Goal: Task Accomplishment & Management: Manage account settings

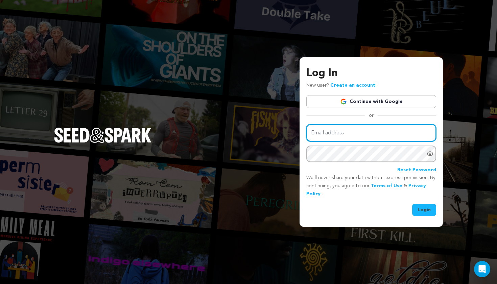
type input "kb@cruefilms.co"
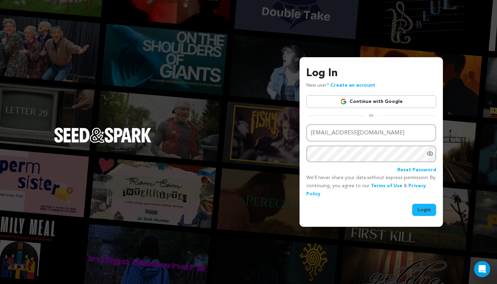
click at [423, 210] on button "Login" at bounding box center [424, 210] width 24 height 12
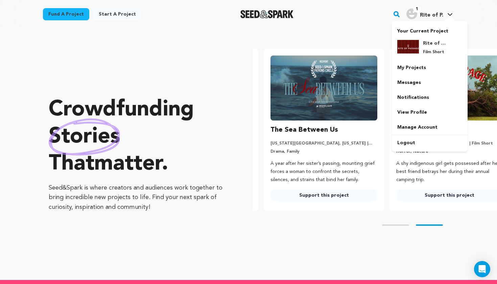
scroll to position [0, 131]
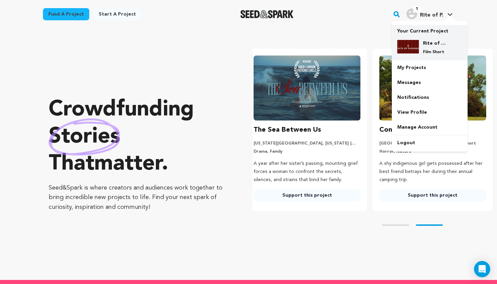
click at [419, 40] on div "Rite of Passage Film Short" at bounding box center [435, 47] width 32 height 15
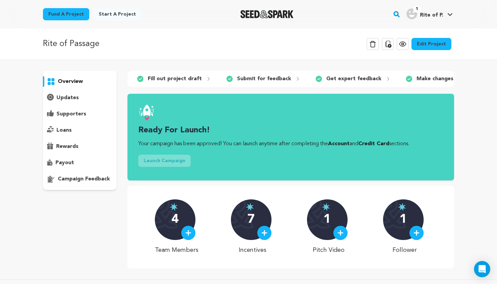
click at [441, 46] on link "Edit Project" at bounding box center [432, 44] width 40 height 12
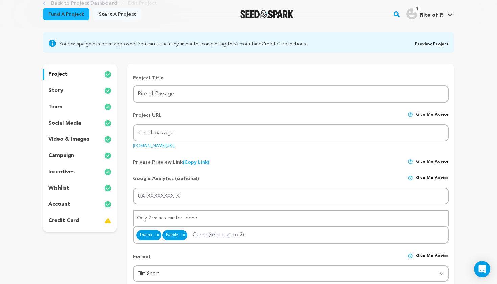
scroll to position [31, 0]
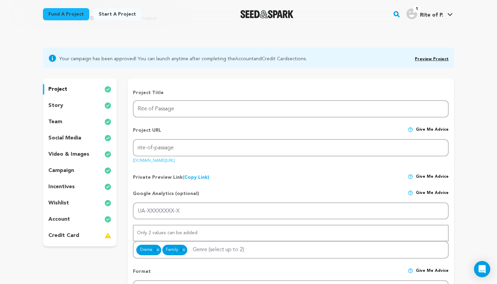
click at [88, 106] on div "story" at bounding box center [80, 105] width 74 height 11
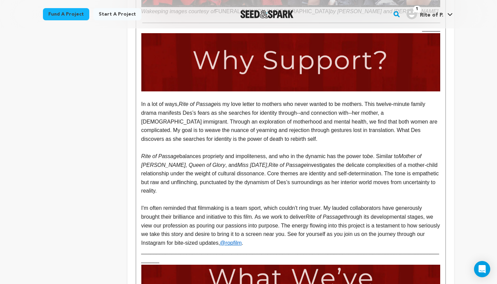
scroll to position [610, 0]
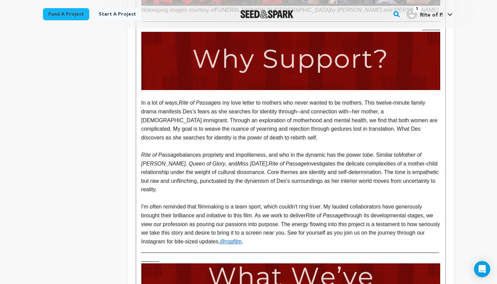
click at [373, 152] on em "be" at bounding box center [370, 155] width 6 height 6
click at [177, 167] on p "Rite of Passage balances propriety and impoliteness, and who in the dynamic has…" at bounding box center [290, 172] width 299 height 43
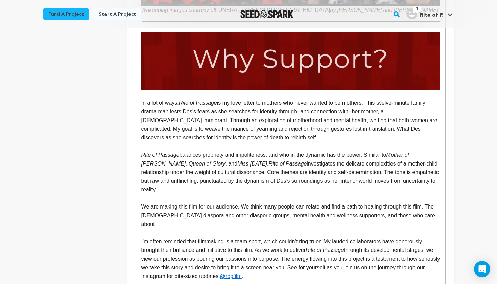
click at [257, 202] on p "We are making this film for our audience. We think many people can relate and f…" at bounding box center [290, 215] width 299 height 26
drag, startPoint x: 361, startPoint y: 192, endPoint x: 427, endPoint y: 191, distance: 66.0
click at [427, 202] on p "We are making this film for our audience. We think many people can relate and f…" at bounding box center [290, 215] width 299 height 26
click at [141, 237] on p "I'm often reminded that filmmaking is a team sport, which couldn't ring truer. …" at bounding box center [290, 258] width 299 height 43
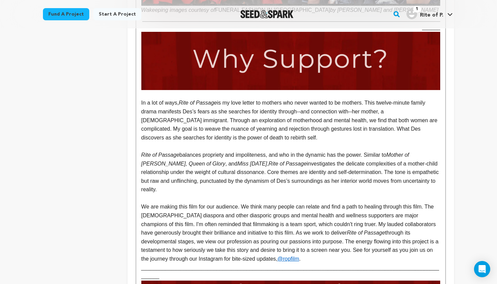
click at [169, 202] on p "We are making this film for our audience. We think many people can relate and f…" at bounding box center [290, 232] width 299 height 61
click at [372, 222] on p "We are making this film for our audience. We think many people can relate and f…" at bounding box center [290, 232] width 299 height 61
drag, startPoint x: 244, startPoint y: 182, endPoint x: 142, endPoint y: 180, distance: 101.5
click at [142, 202] on p "We are making this film for our audience. We think many people can relate and f…" at bounding box center [290, 232] width 299 height 61
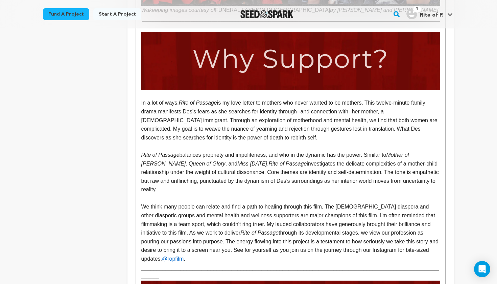
click at [406, 216] on p "We think many people can relate and find a path to healing through this film. T…" at bounding box center [290, 232] width 299 height 61
click at [418, 217] on p "We think many people can relate and find a path to healing through this film. T…" at bounding box center [290, 232] width 299 height 61
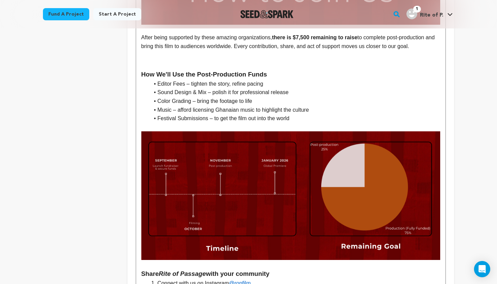
scroll to position [1404, 0]
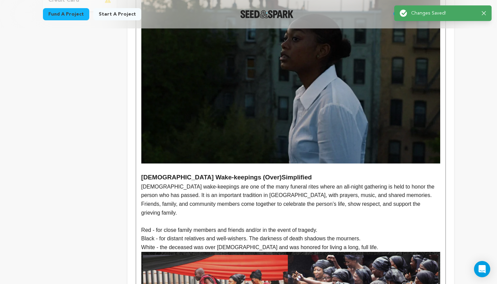
scroll to position [0, 0]
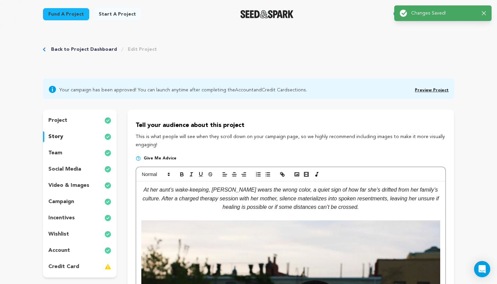
click at [430, 89] on link "Preview Project" at bounding box center [432, 90] width 34 height 4
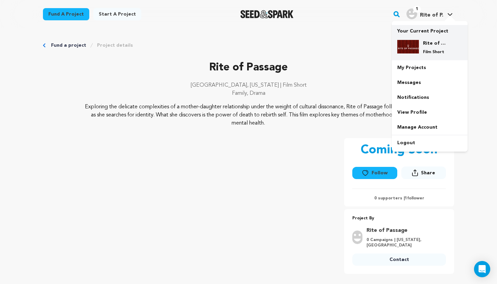
click at [424, 37] on div "Rite of Passage Film Short" at bounding box center [429, 48] width 65 height 26
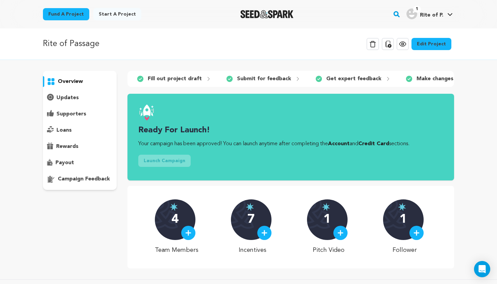
click at [425, 46] on link "Edit Project" at bounding box center [432, 44] width 40 height 12
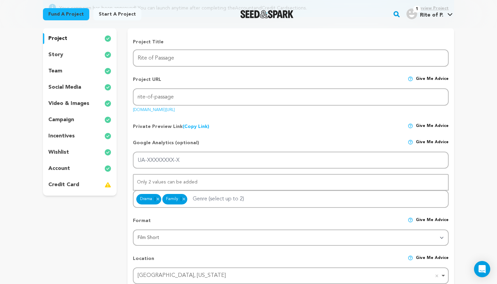
scroll to position [103, 0]
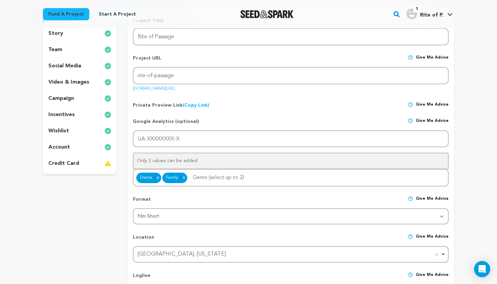
click at [82, 33] on div "story" at bounding box center [80, 33] width 74 height 11
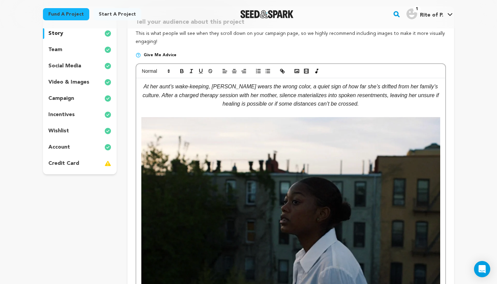
click at [68, 112] on p "incentives" at bounding box center [61, 115] width 26 height 8
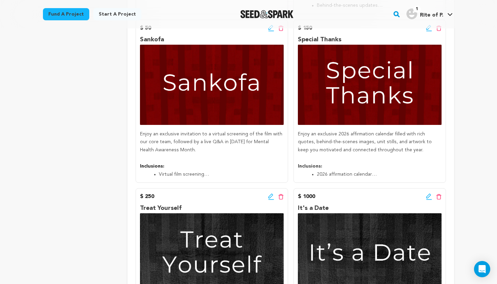
scroll to position [311, 0]
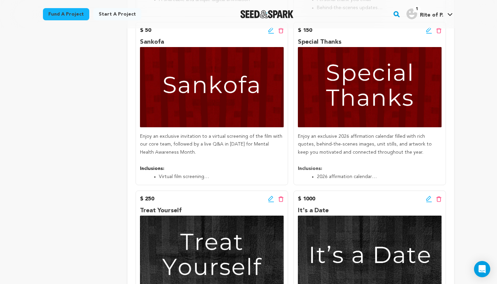
click at [428, 30] on icon at bounding box center [429, 29] width 5 height 5
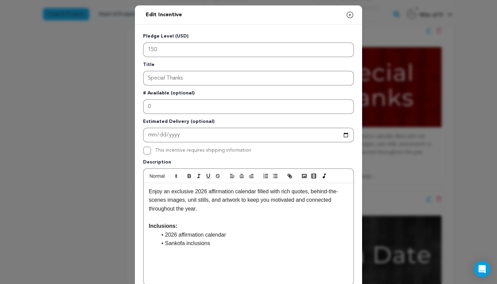
click at [352, 18] on icon "button" at bounding box center [350, 15] width 8 height 8
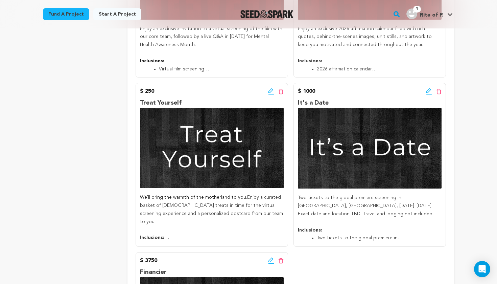
scroll to position [423, 0]
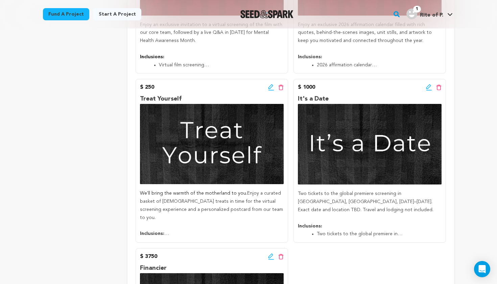
click at [272, 88] on div "Edit incentive button Delete incentive button" at bounding box center [276, 87] width 16 height 8
click at [270, 85] on icon at bounding box center [271, 87] width 6 height 7
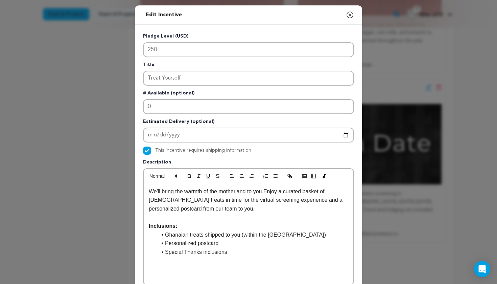
scroll to position [9, 0]
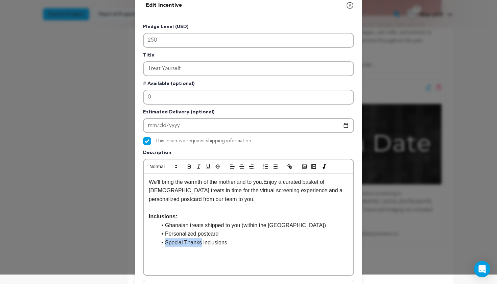
drag, startPoint x: 165, startPoint y: 241, endPoint x: 202, endPoint y: 239, distance: 36.2
click at [202, 239] on li "Special Thanks inclusions" at bounding box center [252, 242] width 191 height 9
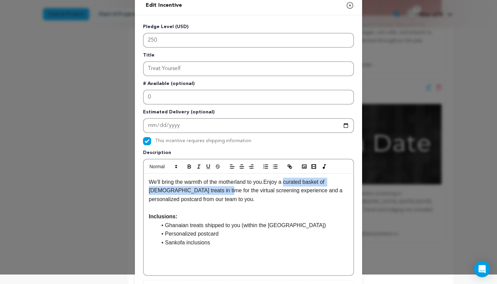
drag, startPoint x: 288, startPoint y: 181, endPoint x: 223, endPoint y: 189, distance: 66.1
click at [223, 189] on p "We'll bring the warmth of the motherland to you. Enjoy a curated basket of Ghan…" at bounding box center [249, 191] width 200 height 26
drag, startPoint x: 288, startPoint y: 182, endPoint x: 333, endPoint y: 182, distance: 44.7
click at [333, 182] on p "We'll bring the warmth of the motherland to you. Enjoy a custom kente stole in …" at bounding box center [249, 191] width 200 height 26
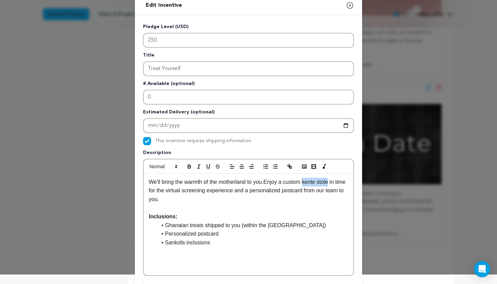
drag, startPoint x: 307, startPoint y: 182, endPoint x: 333, endPoint y: 181, distance: 26.0
click at [333, 181] on p "We'll bring the warmth of the motherland to you. Enjoy a custom kente stole in …" at bounding box center [249, 191] width 200 height 26
copy p "kente stole"
click at [240, 221] on li "Ghanaian treats shipped to you (within the US)" at bounding box center [252, 225] width 191 height 9
drag, startPoint x: 166, startPoint y: 224, endPoint x: 241, endPoint y: 222, distance: 74.4
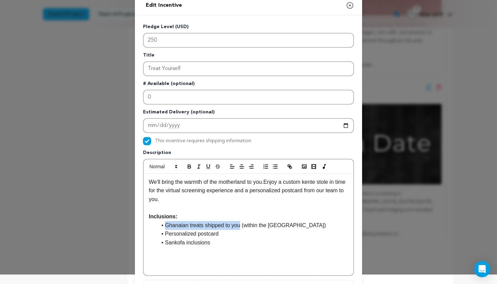
click at [241, 222] on li "Ghanaian treats shipped to you (within the US)" at bounding box center [252, 225] width 191 height 9
click at [311, 182] on p "We'll bring the warmth of the motherland to you. Enjoy a custom kente stole in …" at bounding box center [249, 191] width 200 height 26
click at [166, 224] on li "Kente stole (within the US)" at bounding box center [252, 225] width 191 height 9
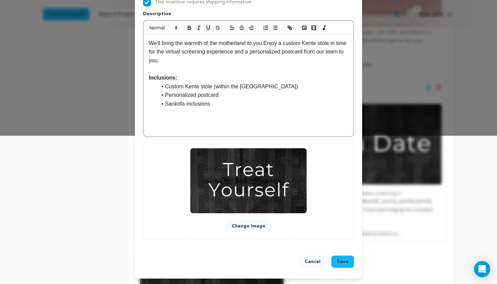
scroll to position [149, 0]
click at [348, 263] on span "Save" at bounding box center [343, 261] width 12 height 7
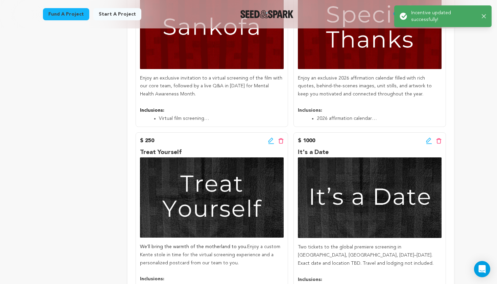
scroll to position [377, 0]
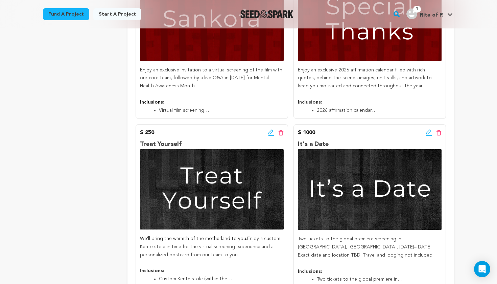
click at [427, 132] on icon at bounding box center [429, 132] width 6 height 7
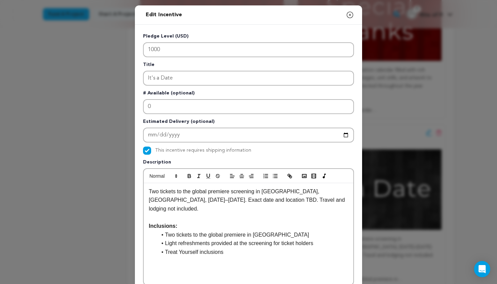
click at [351, 13] on icon "button" at bounding box center [350, 15] width 8 height 8
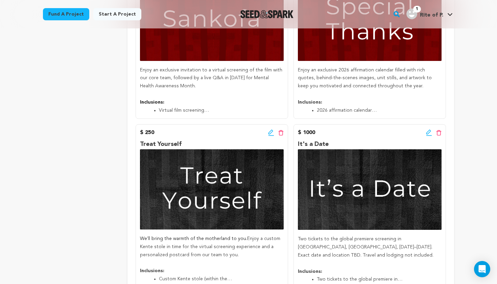
click at [428, 130] on icon at bounding box center [429, 132] width 5 height 5
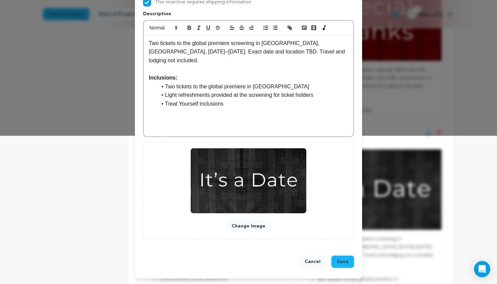
scroll to position [149, 0]
click at [337, 259] on button "Save" at bounding box center [343, 261] width 23 height 12
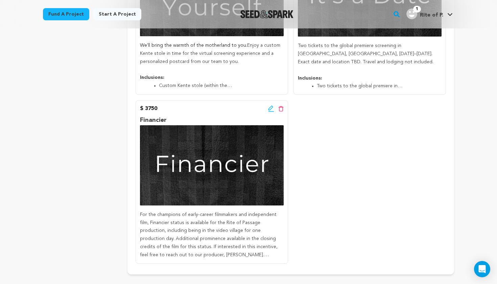
scroll to position [592, 0]
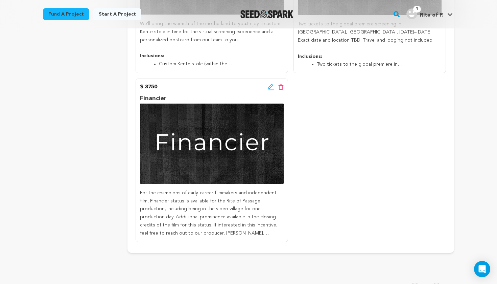
click at [272, 84] on icon at bounding box center [271, 87] width 6 height 7
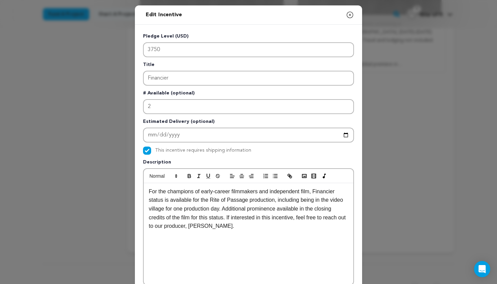
click at [352, 15] on icon "button" at bounding box center [350, 15] width 8 height 8
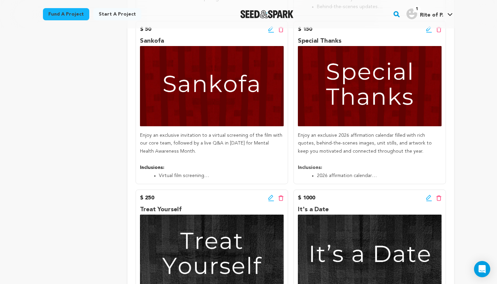
scroll to position [306, 0]
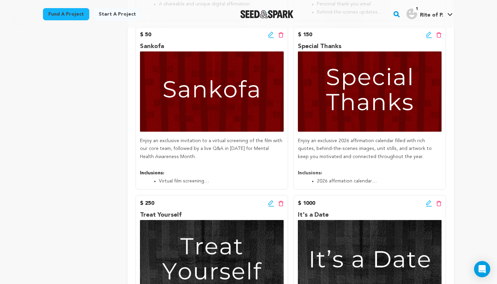
click at [427, 202] on icon at bounding box center [429, 202] width 5 height 5
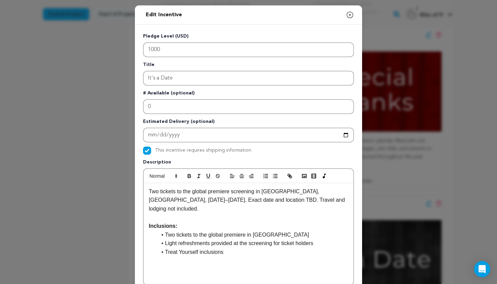
click at [165, 248] on li "Treat Yourself inclusions" at bounding box center [252, 252] width 191 height 9
click at [236, 248] on li "Your Choice of Treat Yourself inclusions" at bounding box center [252, 252] width 191 height 9
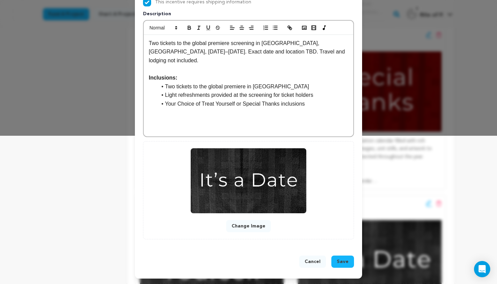
scroll to position [149, 0]
click at [339, 261] on span "Save" at bounding box center [343, 261] width 12 height 7
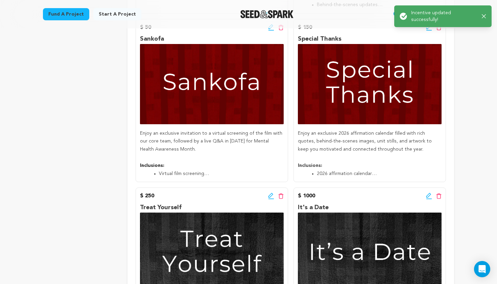
scroll to position [334, 0]
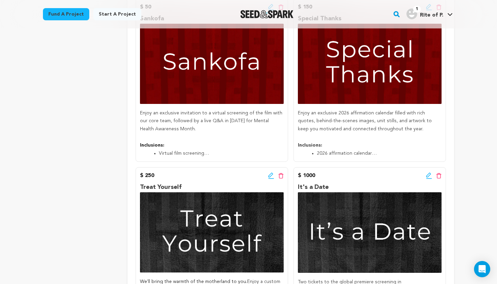
click at [482, 17] on icon "button" at bounding box center [482, 16] width 4 height 4
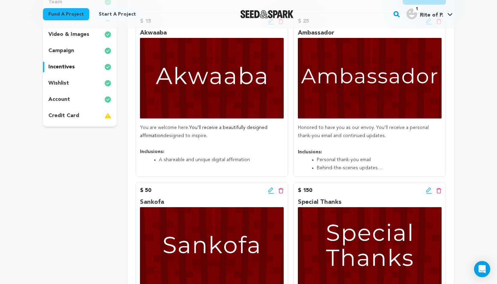
scroll to position [139, 0]
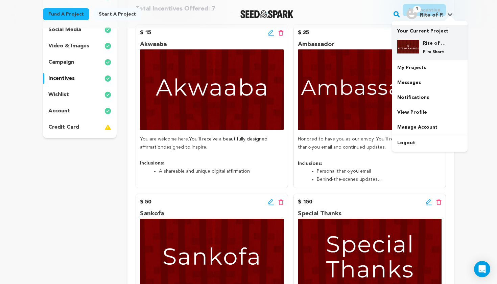
click at [429, 41] on h4 "Rite of Passage" at bounding box center [435, 43] width 24 height 7
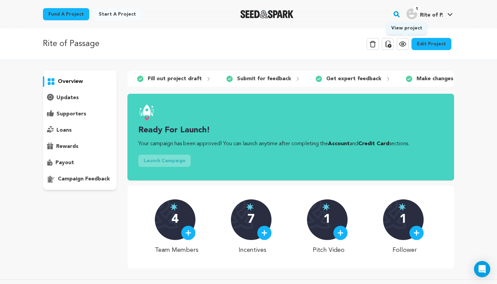
click at [404, 43] on icon at bounding box center [403, 44] width 2 height 2
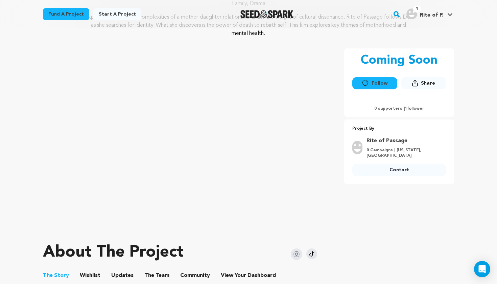
scroll to position [45, 0]
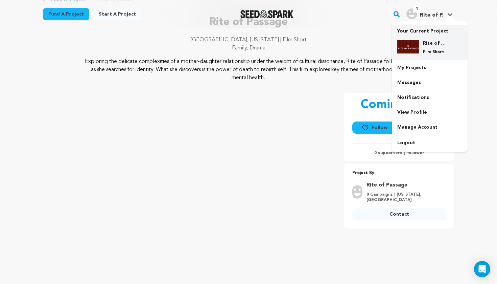
click at [421, 46] on div "Rite of Passage Film Short" at bounding box center [435, 47] width 32 height 15
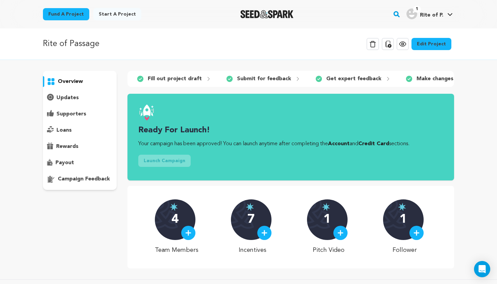
click at [422, 45] on link "Edit Project" at bounding box center [432, 44] width 40 height 12
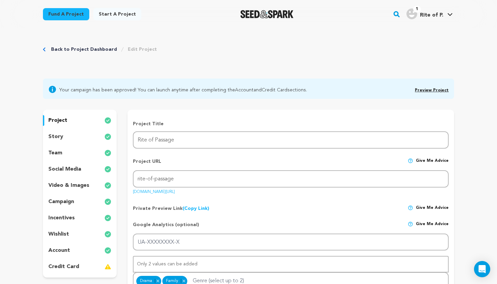
click at [78, 184] on p "video & images" at bounding box center [68, 185] width 41 height 8
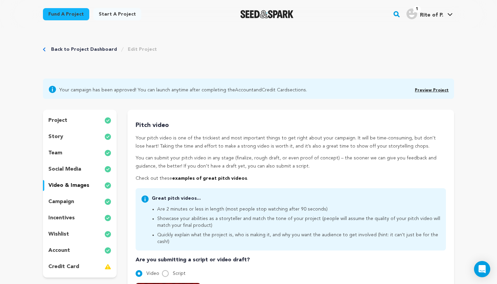
click at [73, 138] on div "story" at bounding box center [80, 136] width 74 height 11
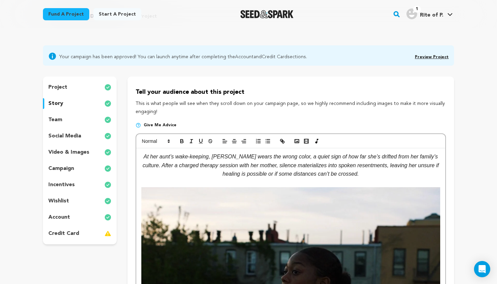
scroll to position [13, 0]
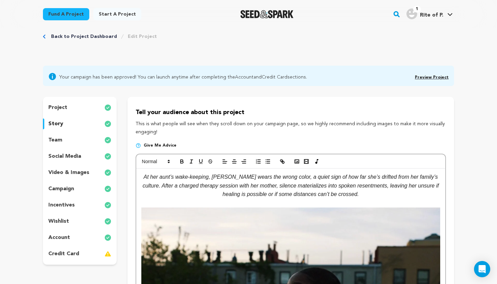
click at [68, 204] on p "incentives" at bounding box center [61, 205] width 26 height 8
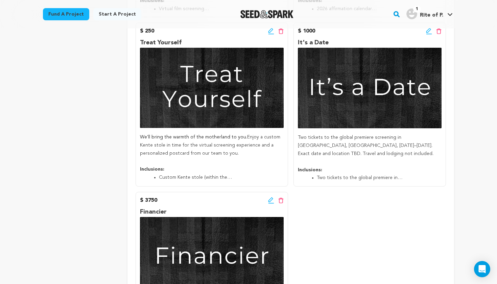
scroll to position [486, 0]
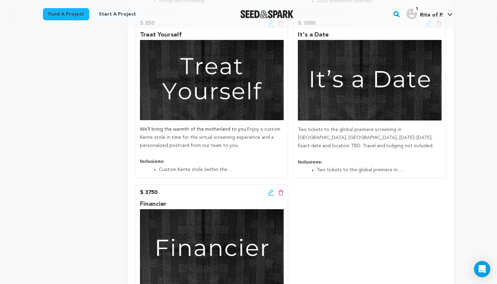
click at [269, 190] on icon at bounding box center [271, 192] width 6 height 7
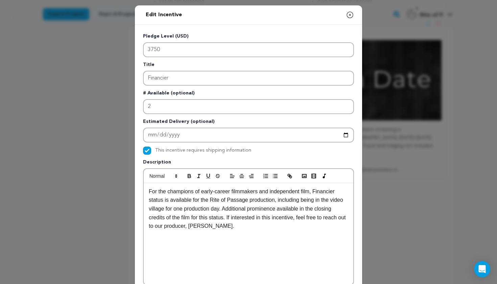
scroll to position [5, 0]
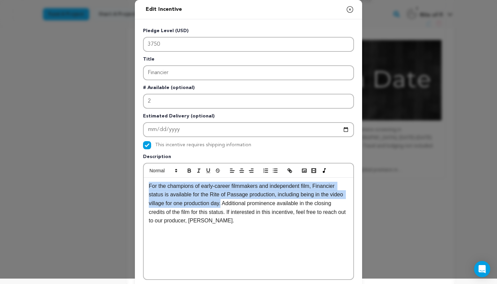
drag, startPoint x: 222, startPoint y: 203, endPoint x: 145, endPoint y: 188, distance: 78.5
click at [145, 188] on div "For the champions of early-career filmmakers and independent film, Financier st…" at bounding box center [249, 228] width 210 height 101
click at [329, 195] on p "For the champions of early-career filmmakers and independent film, Financier st…" at bounding box center [249, 203] width 200 height 43
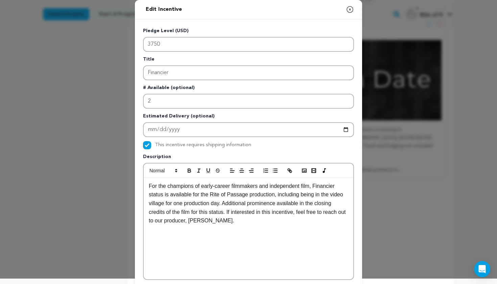
click at [328, 195] on p "For the champions of early-career filmmakers and independent film, Financier st…" at bounding box center [249, 203] width 200 height 43
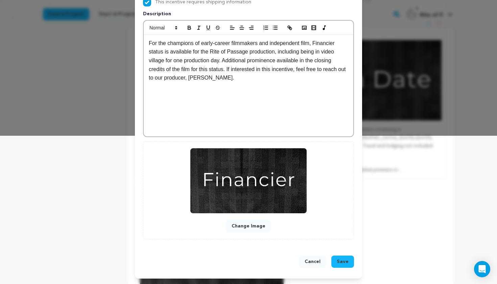
scroll to position [149, 0]
click at [341, 259] on span "Save" at bounding box center [343, 261] width 12 height 7
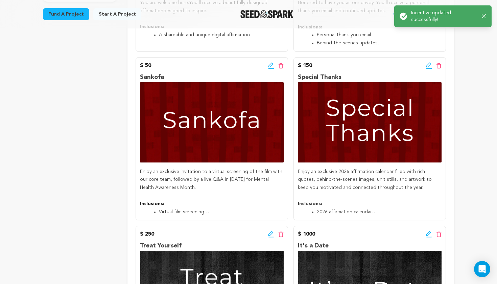
scroll to position [0, 0]
